Goal: Transaction & Acquisition: Download file/media

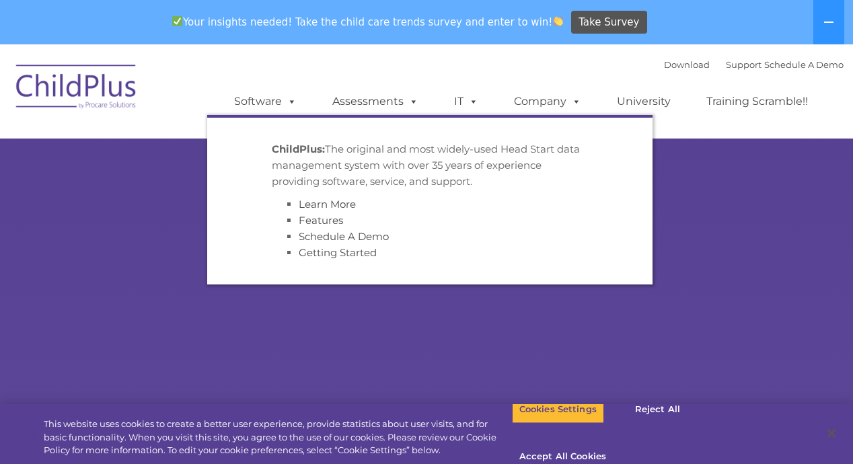
select select "MEDIUM"
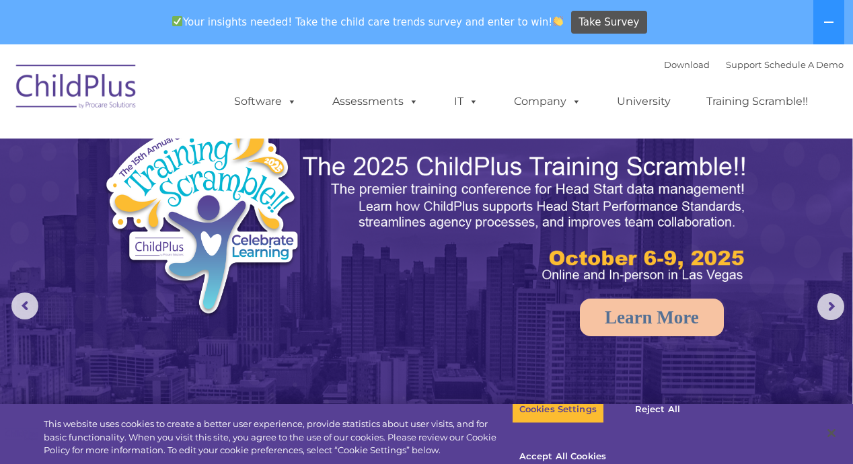
click at [429, 304] on img at bounding box center [425, 312] width 853 height 537
click at [559, 424] on button "Cookies Settings" at bounding box center [558, 410] width 92 height 28
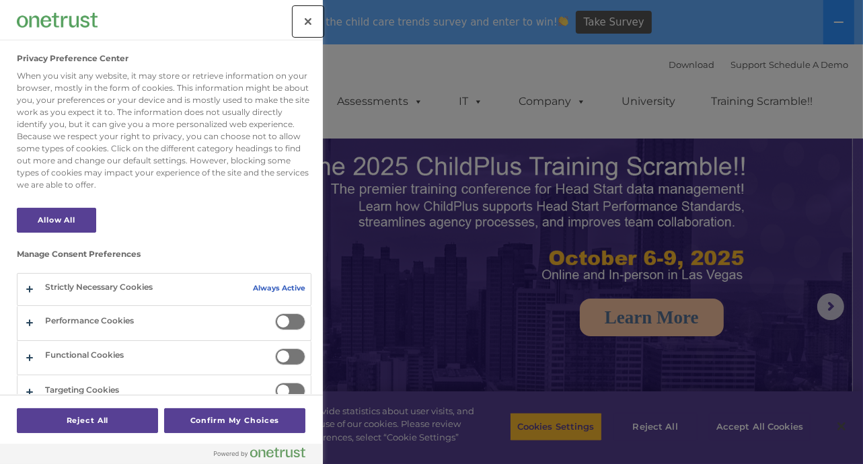
click at [314, 20] on button "Close" at bounding box center [308, 22] width 30 height 30
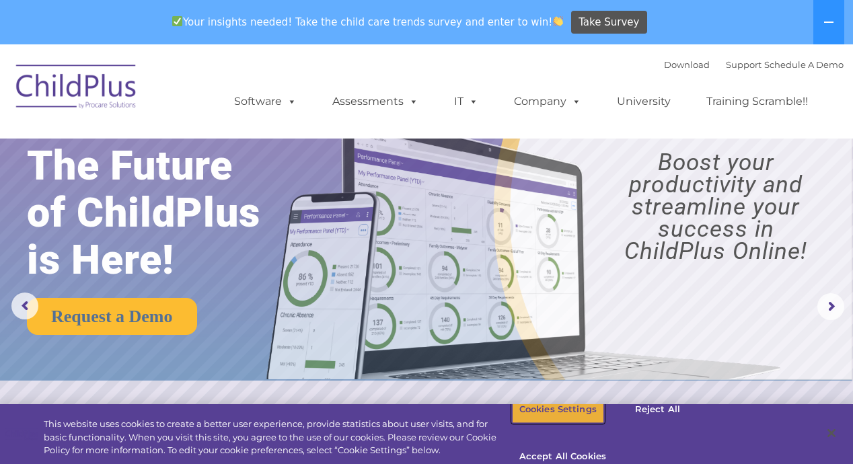
click at [526, 422] on button "Cookies Settings" at bounding box center [558, 410] width 92 height 28
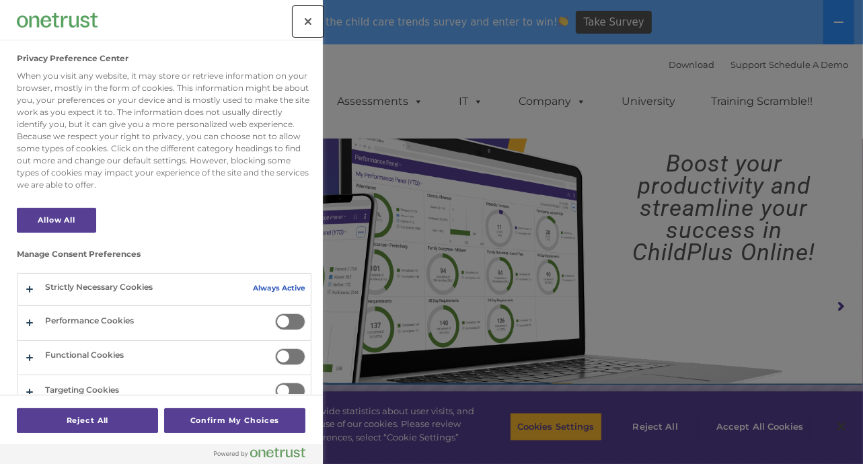
click at [303, 18] on button "Close" at bounding box center [308, 22] width 30 height 30
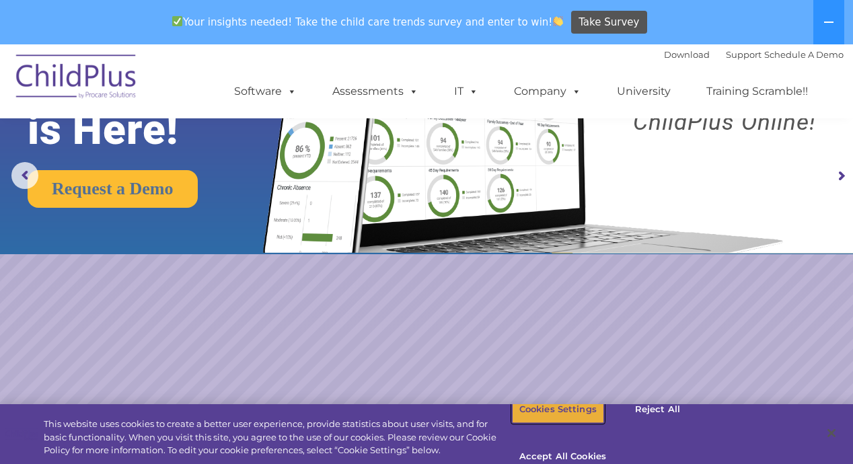
scroll to position [135, 0]
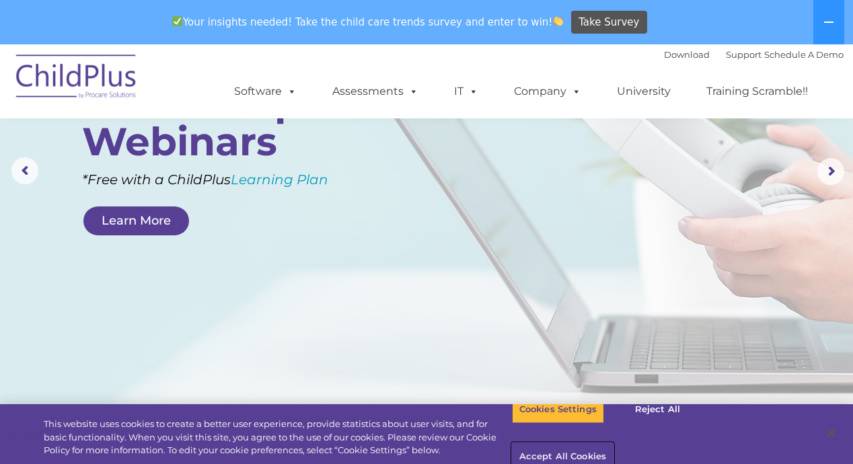
click at [614, 443] on button "Accept All Cookies" at bounding box center [563, 457] width 102 height 28
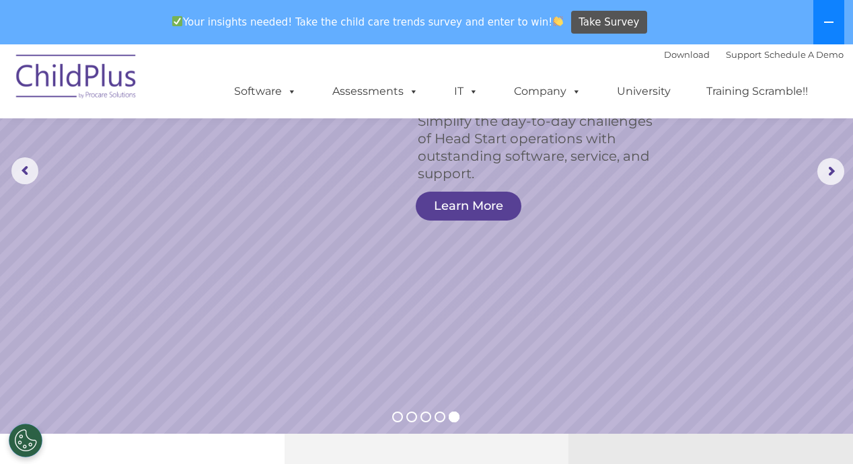
click at [826, 20] on icon at bounding box center [829, 22] width 11 height 11
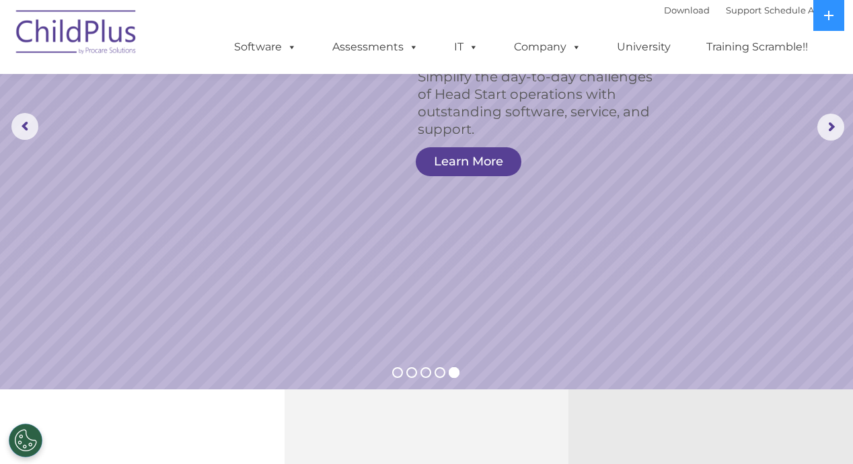
click at [673, 219] on rs-slide "Simplify the day-to-day challenges of Head Start operations with outstanding so…" at bounding box center [426, 127] width 853 height 525
click at [81, 34] on img at bounding box center [76, 34] width 135 height 67
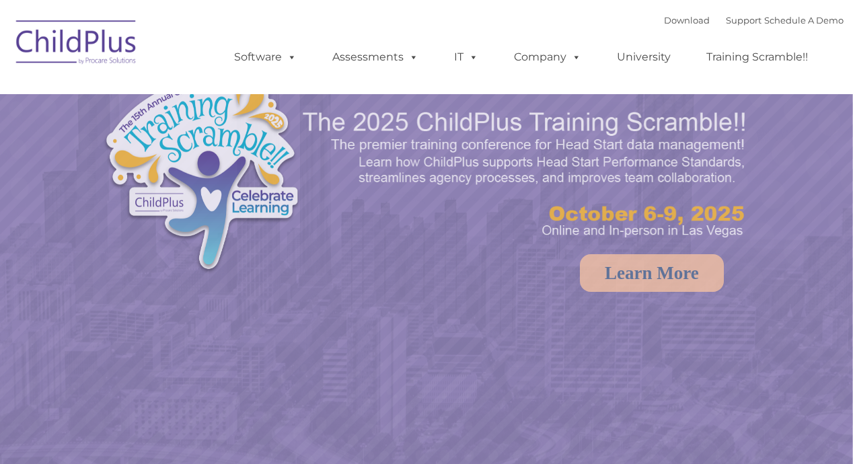
select select "MEDIUM"
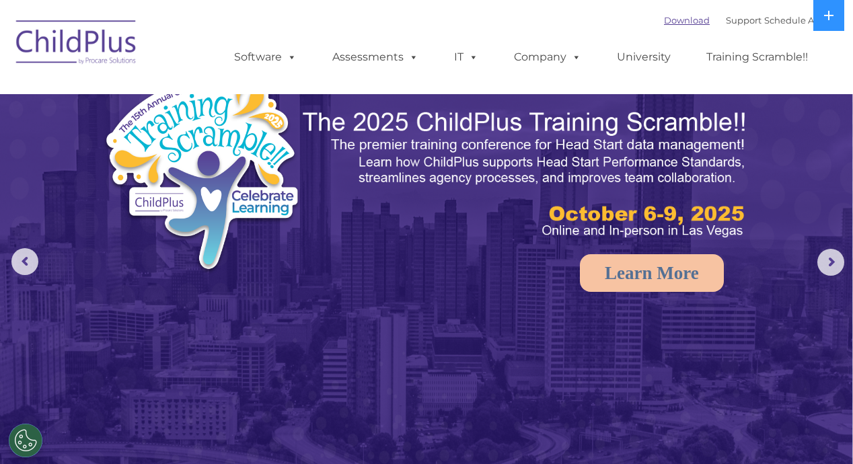
click at [665, 21] on link "Download" at bounding box center [687, 20] width 46 height 11
